Goal: Task Accomplishment & Management: Use online tool/utility

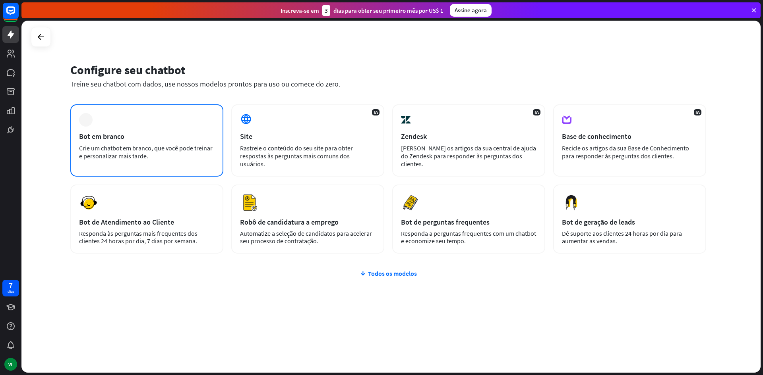
click at [163, 153] on div "Crie um chatbot em branco, que você pode treinar e personalizar mais tarde." at bounding box center [146, 152] width 135 height 16
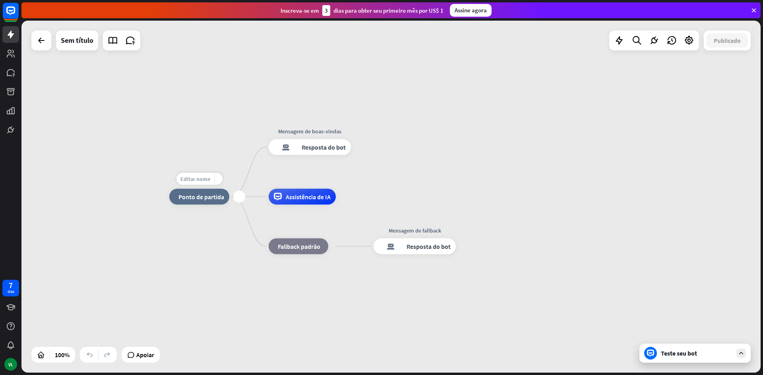
click at [200, 176] on font "Editar nome" at bounding box center [195, 179] width 30 height 7
click at [245, 124] on div "casa_2 Ponto de partida Mensagem de boas-vindas resposta do bot de bloco Respos…" at bounding box center [390, 197] width 739 height 352
click at [634, 43] on icon at bounding box center [636, 40] width 11 height 10
click at [597, 104] on div "procurar fechar" at bounding box center [663, 209] width 175 height 307
click at [605, 107] on div "procurar fechar" at bounding box center [663, 209] width 175 height 307
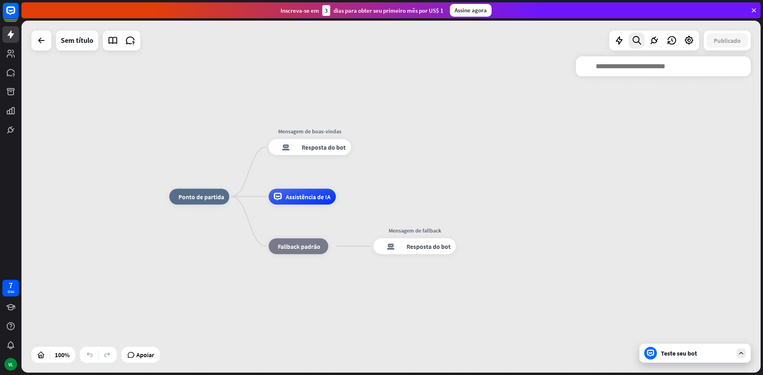
click at [678, 63] on input "text" at bounding box center [663, 66] width 175 height 20
click at [678, 65] on input "text" at bounding box center [663, 66] width 175 height 20
click at [633, 39] on icon at bounding box center [636, 40] width 11 height 10
click at [537, 144] on div "casa_2 Ponto de partida Mensagem de boas-vindas resposta do bot de bloco Respos…" at bounding box center [390, 197] width 739 height 352
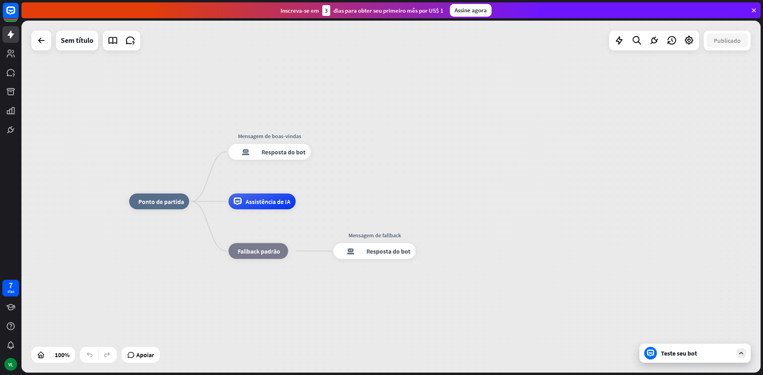
drag, startPoint x: 203, startPoint y: 256, endPoint x: 165, endPoint y: 260, distance: 37.9
click at [165, 260] on div "casa_2 Ponto de partida Mensagem de boas-vindas resposta do bot de bloco Respos…" at bounding box center [498, 378] width 739 height 352
click at [168, 209] on div "casa_2 Ponto de partida" at bounding box center [160, 202] width 60 height 16
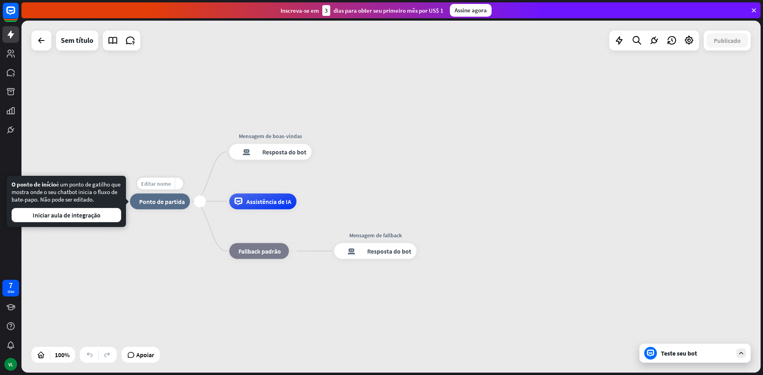
click at [151, 178] on div "Editar nome" at bounding box center [156, 184] width 38 height 12
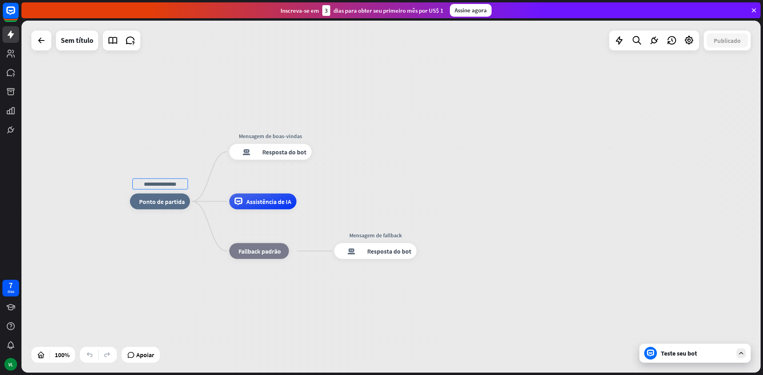
click at [156, 247] on div "casa_2 Ponto de partida Mensagem de boas-vindas resposta do bot de bloco Respos…" at bounding box center [499, 378] width 739 height 352
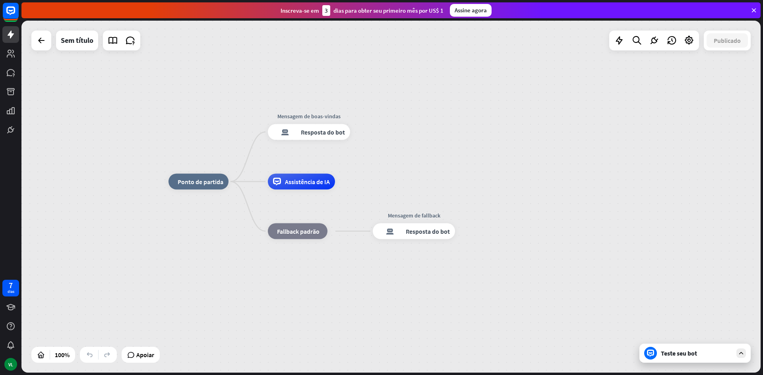
drag, startPoint x: 113, startPoint y: 233, endPoint x: 152, endPoint y: 213, distance: 43.5
click at [152, 213] on div "casa_2 Ponto de partida Mensagem de boas-vindas resposta do bot de bloco Respos…" at bounding box center [390, 197] width 739 height 352
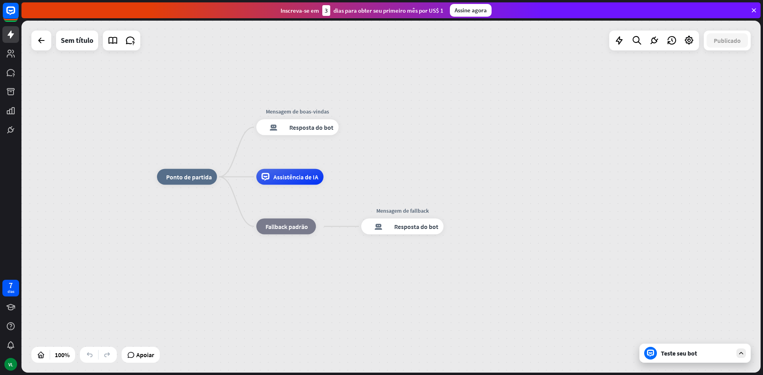
drag, startPoint x: 238, startPoint y: 289, endPoint x: 232, endPoint y: 267, distance: 22.9
click at [232, 267] on div "casa_2 Ponto de partida Mensagem de boas-vindas resposta do bot de bloco Respos…" at bounding box center [526, 353] width 739 height 352
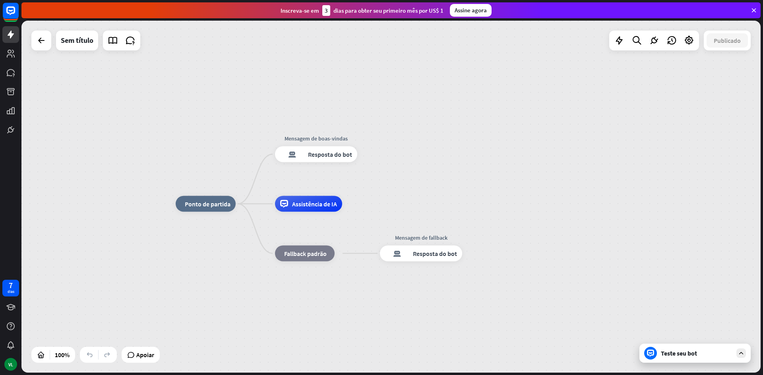
drag, startPoint x: 113, startPoint y: 104, endPoint x: 128, endPoint y: 116, distance: 18.7
click at [128, 116] on div "casa_2 Ponto de partida Mensagem de boas-vindas resposta do bot de bloco Respos…" at bounding box center [390, 197] width 739 height 352
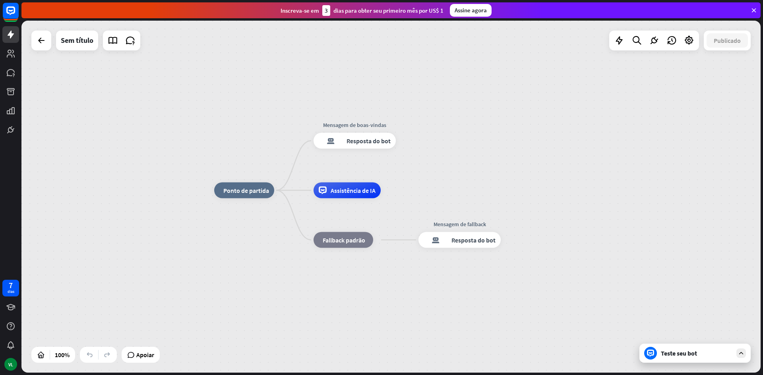
drag, startPoint x: 585, startPoint y: 164, endPoint x: 628, endPoint y: 166, distance: 42.6
click at [628, 166] on div "casa_2 Ponto de partida Mensagem de boas-vindas resposta do bot de bloco Respos…" at bounding box center [390, 197] width 739 height 352
click at [756, 10] on icon at bounding box center [753, 10] width 7 height 7
